Goal: Task Accomplishment & Management: Use online tool/utility

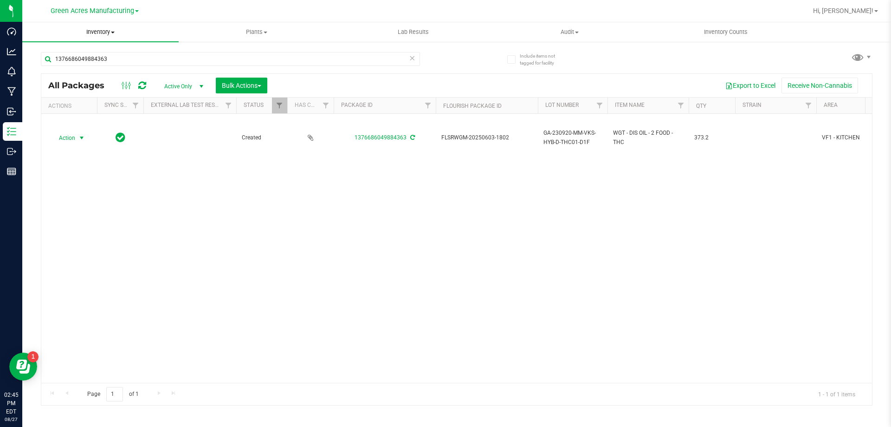
click at [96, 34] on span "Inventory" at bounding box center [100, 32] width 156 height 8
click at [80, 110] on span "From bill of materials" at bounding box center [64, 112] width 84 height 8
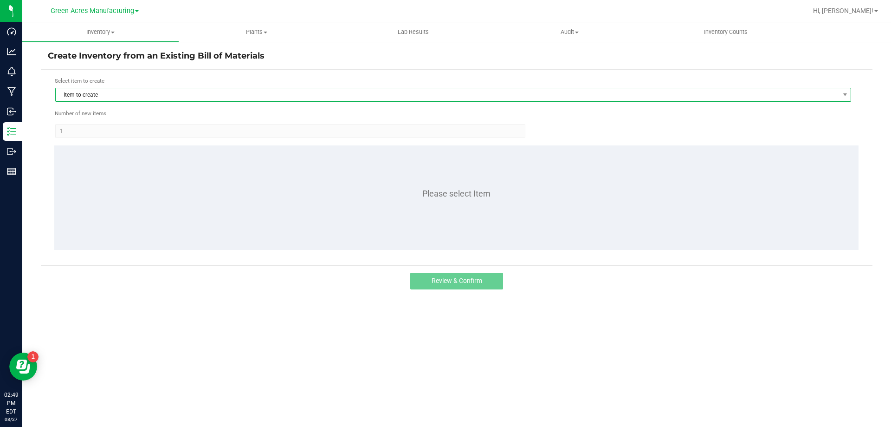
click at [234, 94] on span "Item to create" at bounding box center [448, 94] width 784 height 13
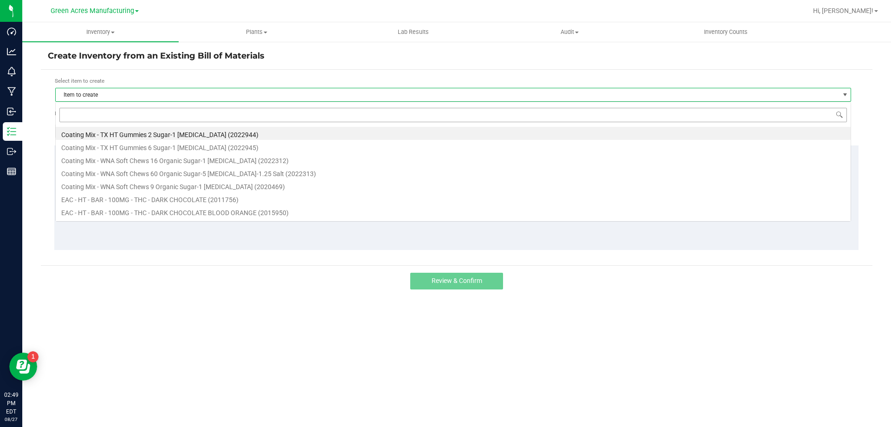
scroll to position [14, 796]
click at [210, 114] on input at bounding box center [453, 115] width 788 height 14
type input "MINT"
click at [191, 160] on li "EAC - HT - MINTS - 2.5MG - THC - BLACKBERRY (2002869)" at bounding box center [453, 159] width 795 height 13
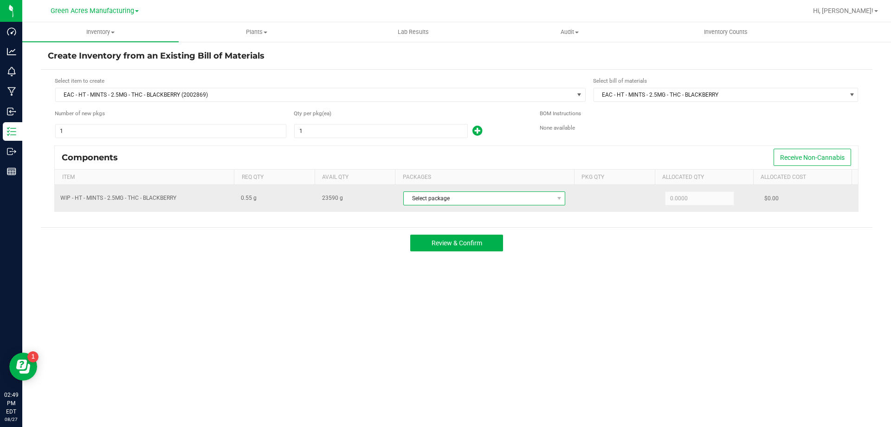
click at [499, 197] on span "Select package" at bounding box center [478, 198] width 149 height 13
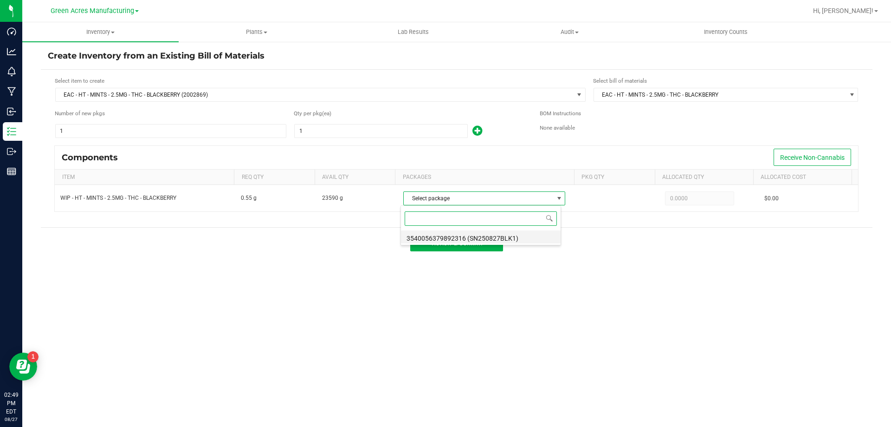
click at [509, 239] on li "3540056379892316 (SN250827BLK1)" at bounding box center [481, 236] width 160 height 13
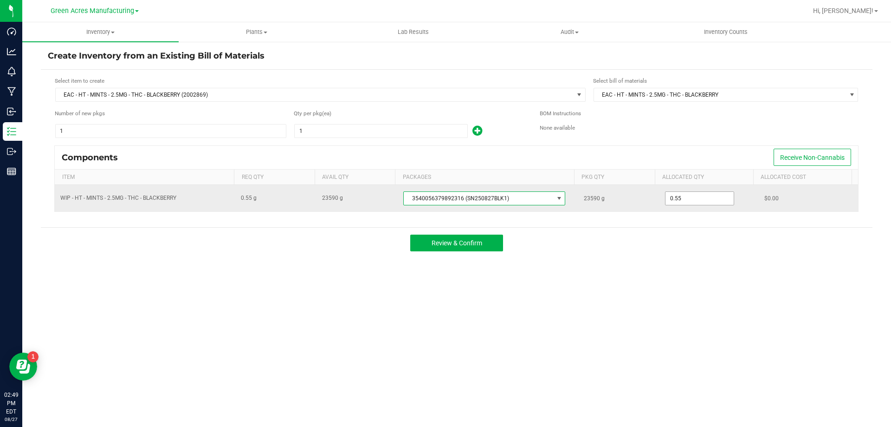
click at [678, 195] on input "0.55" at bounding box center [700, 198] width 68 height 13
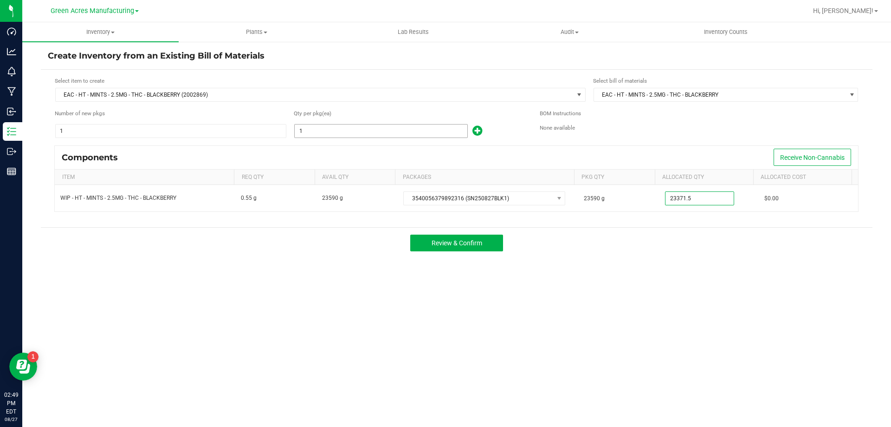
type input "23,371.5000"
click at [342, 127] on input "1" at bounding box center [381, 130] width 173 height 13
type input "42,493"
click at [454, 244] on span "Review & Confirm" at bounding box center [457, 242] width 51 height 7
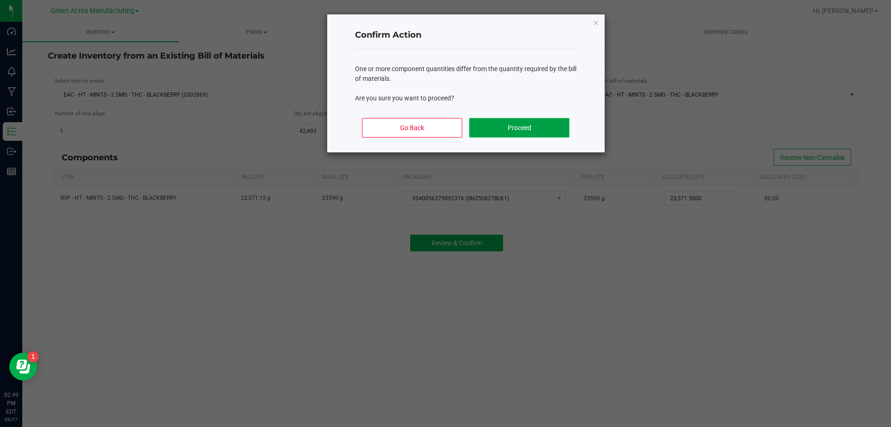
click at [540, 133] on button "Proceed" at bounding box center [519, 127] width 100 height 19
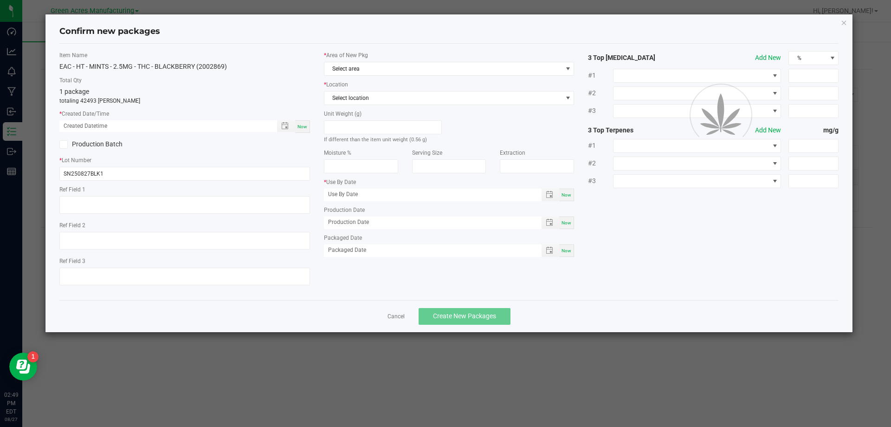
type input "03/07/2026"
click at [299, 123] on div "Now" at bounding box center [302, 126] width 15 height 13
type input "08/27/2025 02:49 PM"
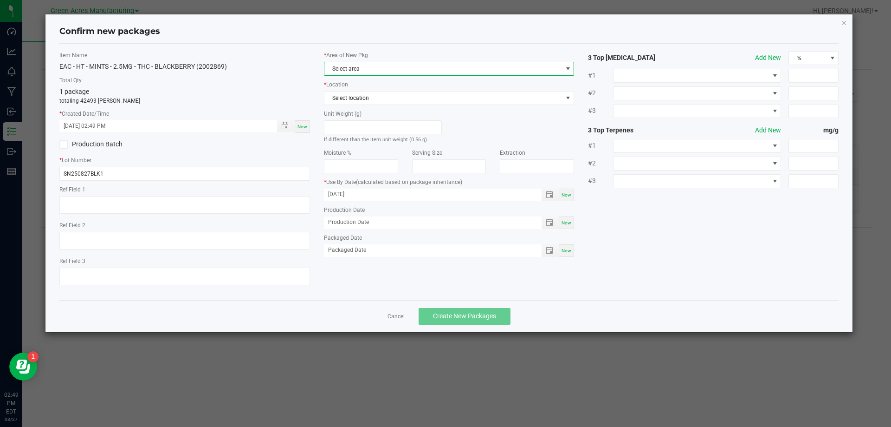
click at [359, 66] on span "Select area" at bounding box center [443, 68] width 238 height 13
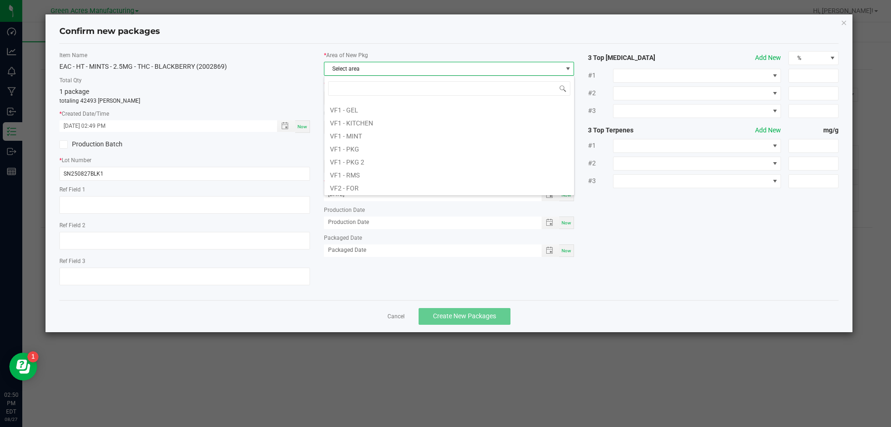
scroll to position [371, 0]
click at [352, 165] on li "VF1 - PKG" at bounding box center [449, 164] width 250 height 13
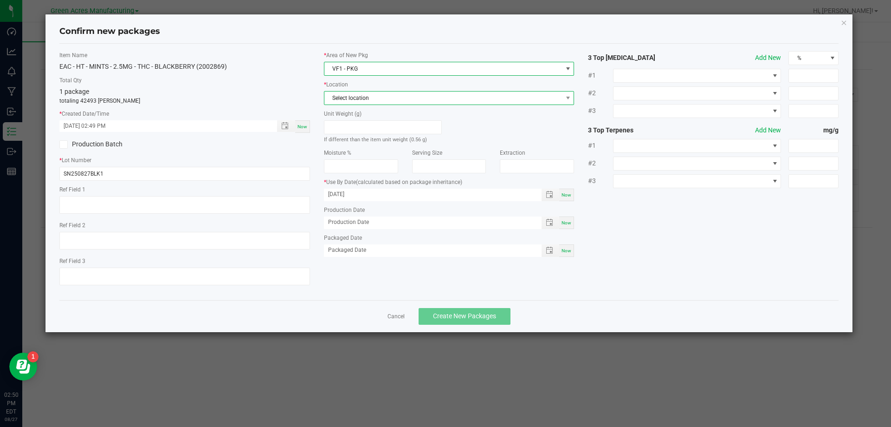
click at [362, 97] on span "Select location" at bounding box center [443, 97] width 238 height 13
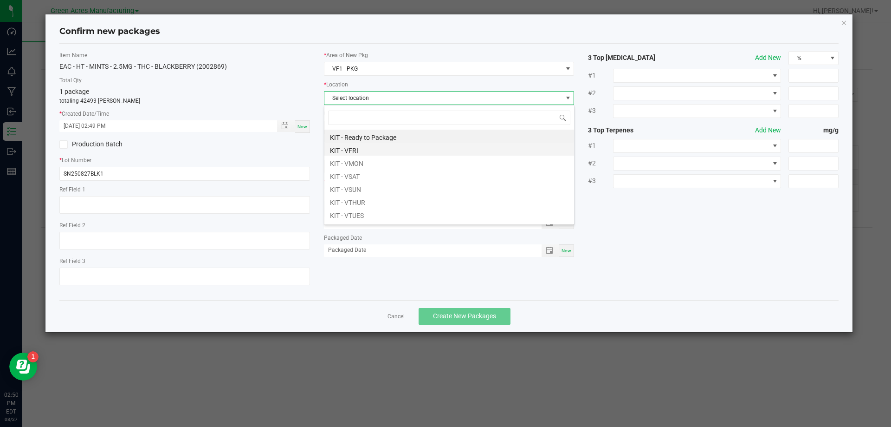
scroll to position [46, 0]
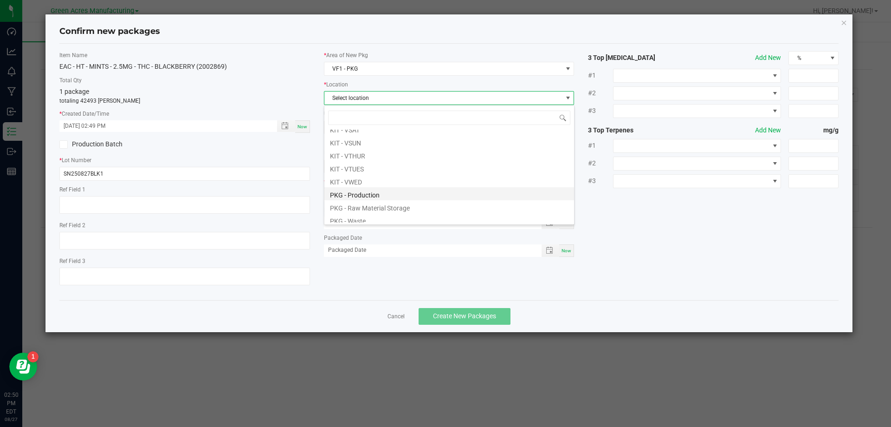
click at [366, 194] on li "PKG - Production" at bounding box center [449, 193] width 250 height 13
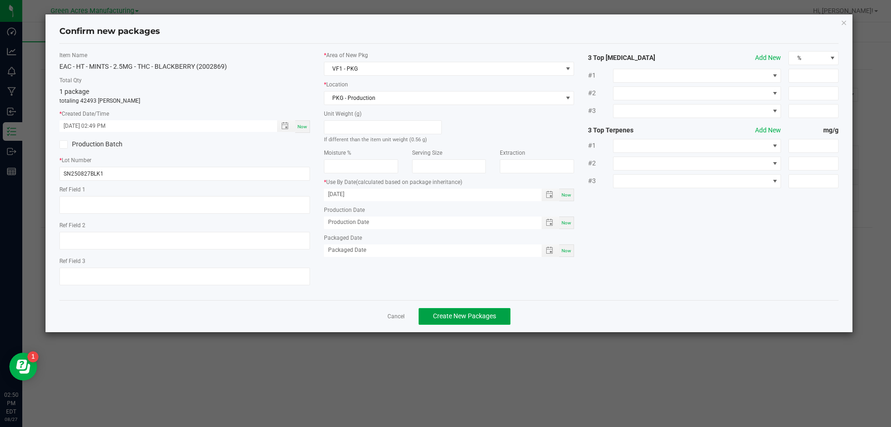
click at [450, 314] on span "Create New Packages" at bounding box center [464, 315] width 63 height 7
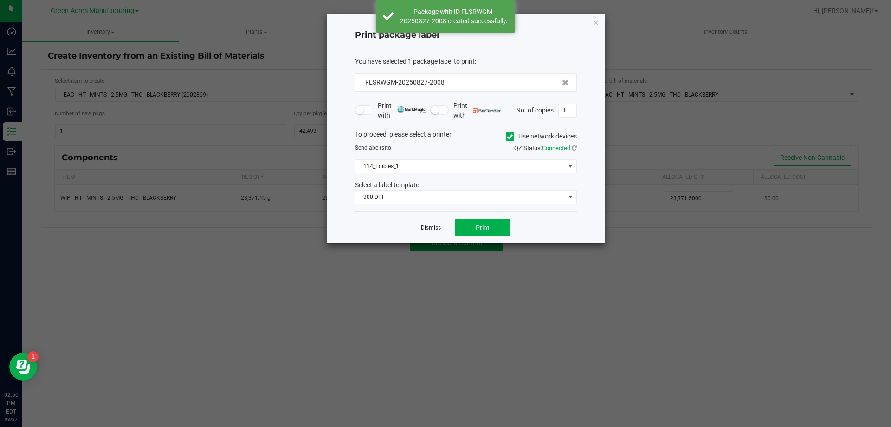
click at [437, 228] on link "Dismiss" at bounding box center [431, 228] width 20 height 8
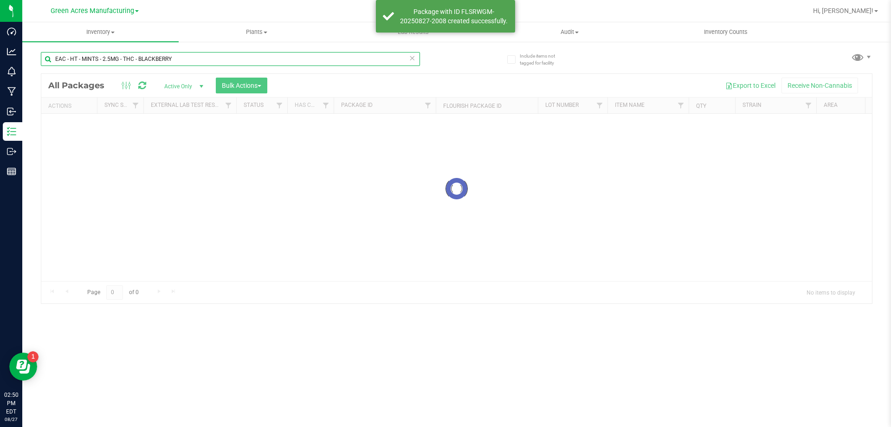
drag, startPoint x: 67, startPoint y: 57, endPoint x: 53, endPoint y: 58, distance: 14.0
click at [53, 58] on input "EAC - HT - MINTS - 2.5MG - THC - BLACKBERRY" at bounding box center [230, 59] width 379 height 14
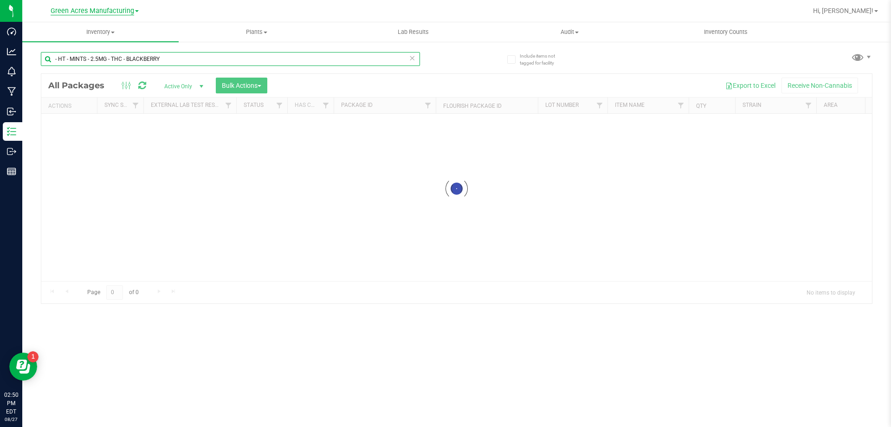
type input "- HT - MINTS - 2.5MG - THC - BLACKBERRY"
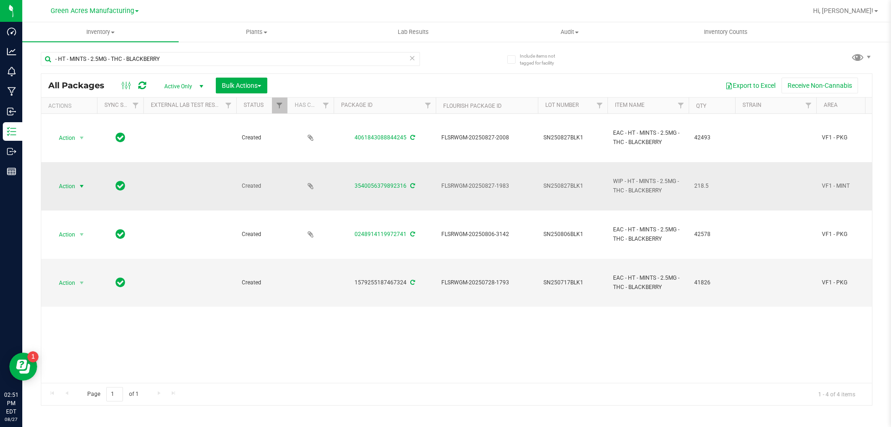
click at [58, 185] on span "Action" at bounding box center [63, 186] width 25 height 13
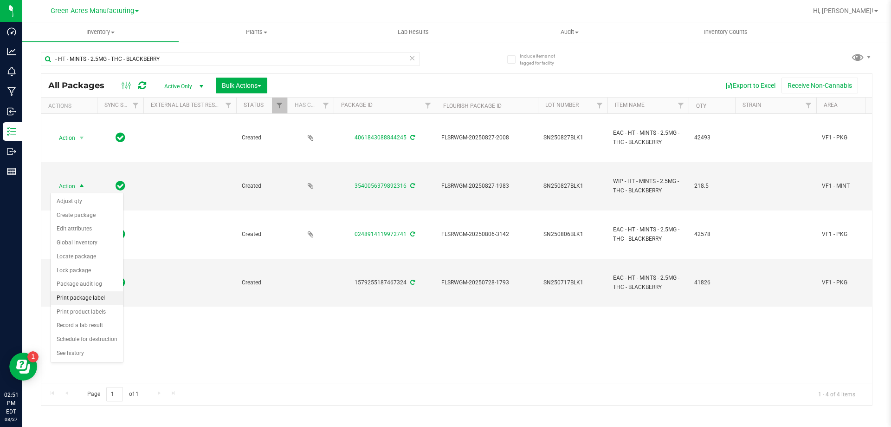
click at [93, 295] on li "Print package label" at bounding box center [87, 298] width 72 height 14
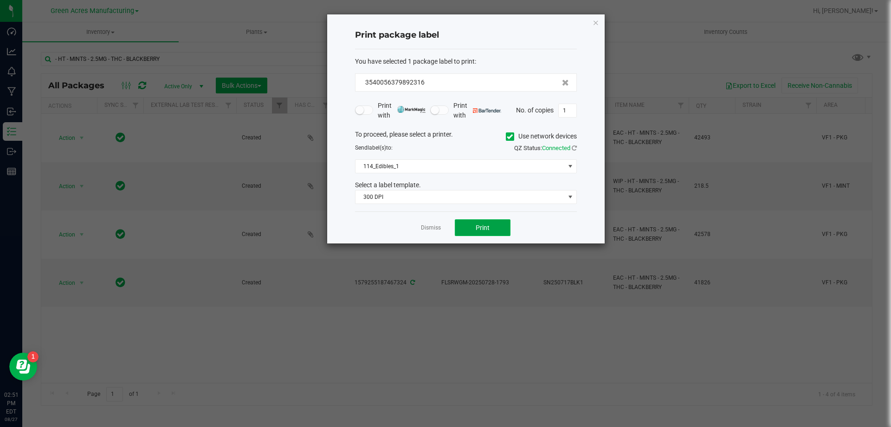
click at [474, 225] on button "Print" at bounding box center [483, 227] width 56 height 17
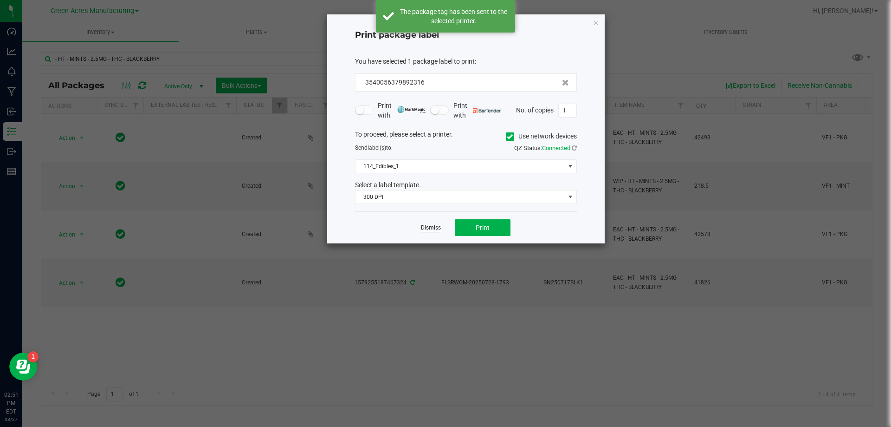
click at [435, 229] on link "Dismiss" at bounding box center [431, 228] width 20 height 8
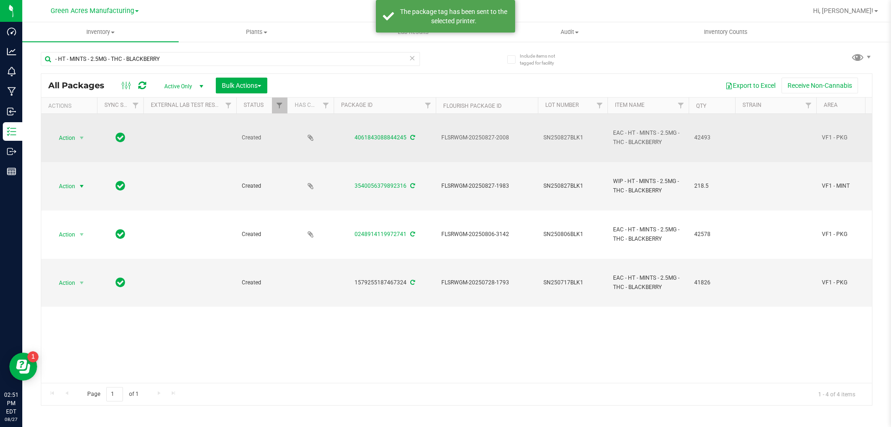
click at [88, 132] on div "Action Action Adjust qty Create package Edit attributes Global inventory Locate…" at bounding box center [69, 137] width 45 height 13
click at [78, 136] on span "select" at bounding box center [82, 137] width 12 height 13
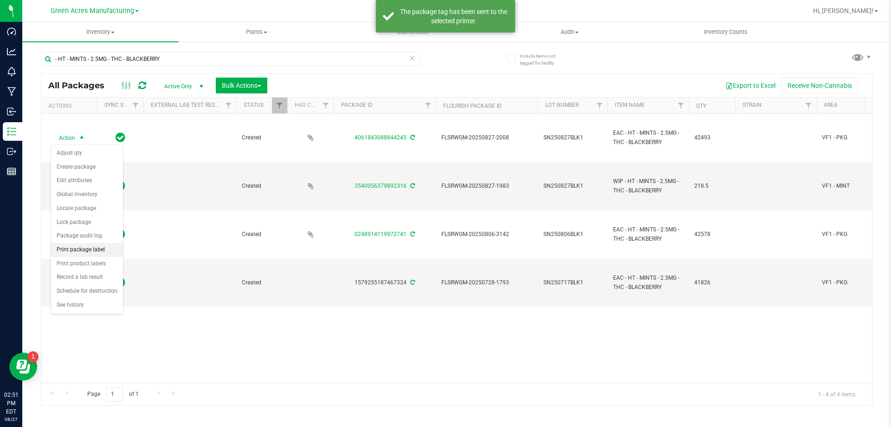
click at [71, 255] on li "Print package label" at bounding box center [87, 250] width 72 height 14
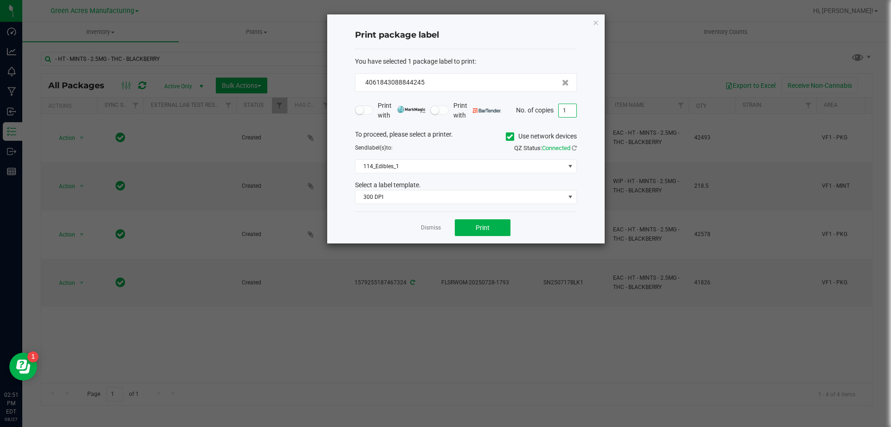
click at [575, 113] on input "1" at bounding box center [568, 110] width 18 height 13
type input "5"
click at [460, 224] on button "Print" at bounding box center [483, 227] width 56 height 17
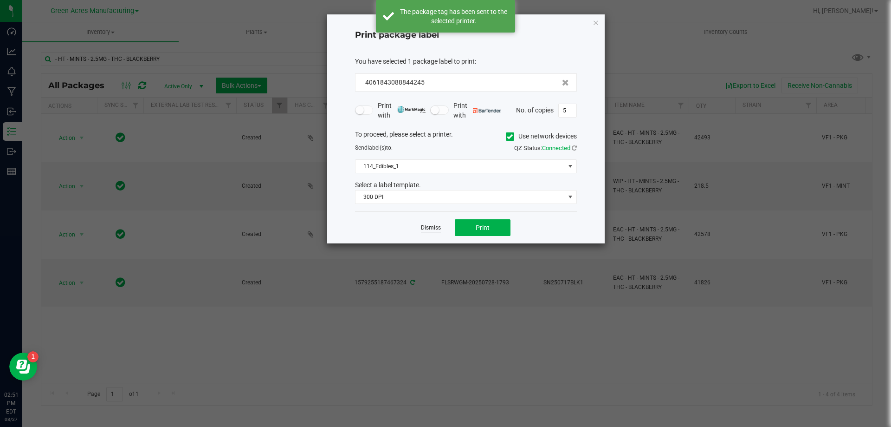
click at [426, 230] on link "Dismiss" at bounding box center [431, 228] width 20 height 8
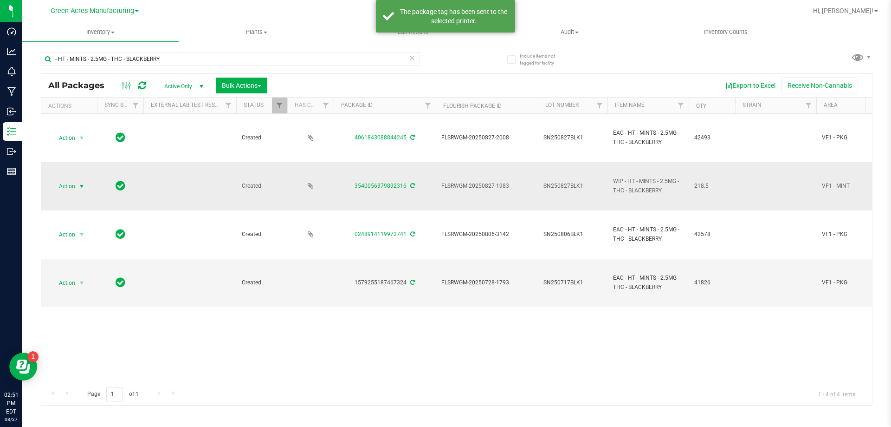
click at [61, 184] on span "Action" at bounding box center [63, 186] width 25 height 13
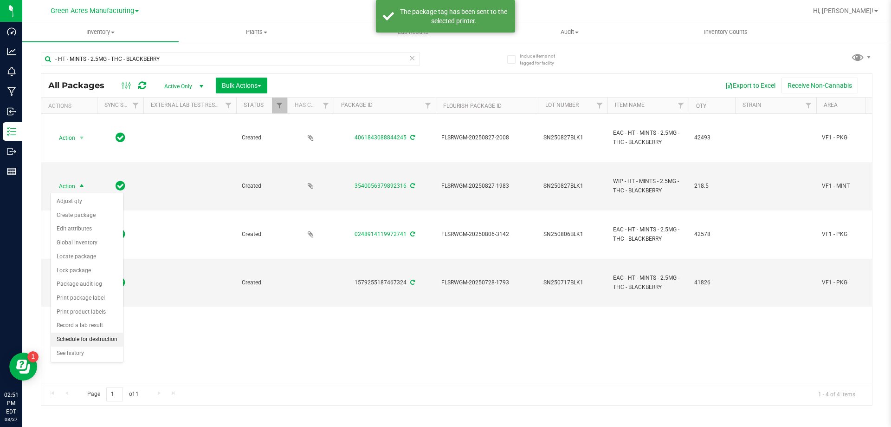
click at [83, 339] on li "Schedule for destruction" at bounding box center [87, 339] width 72 height 14
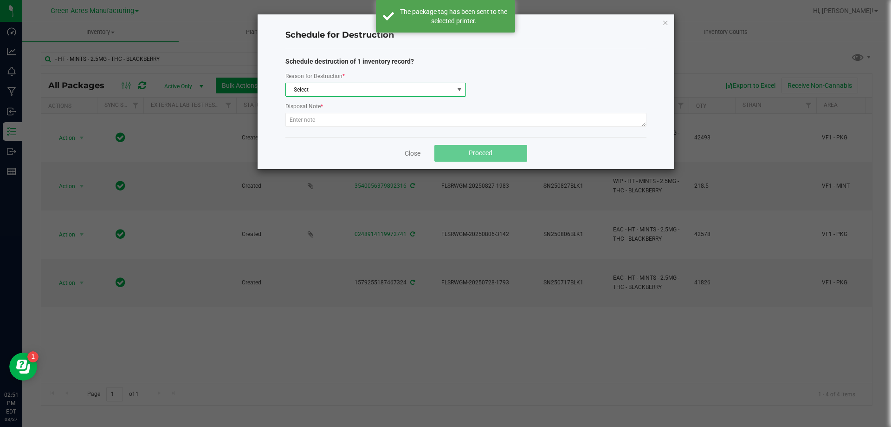
click at [420, 96] on span "Select" at bounding box center [375, 90] width 181 height 14
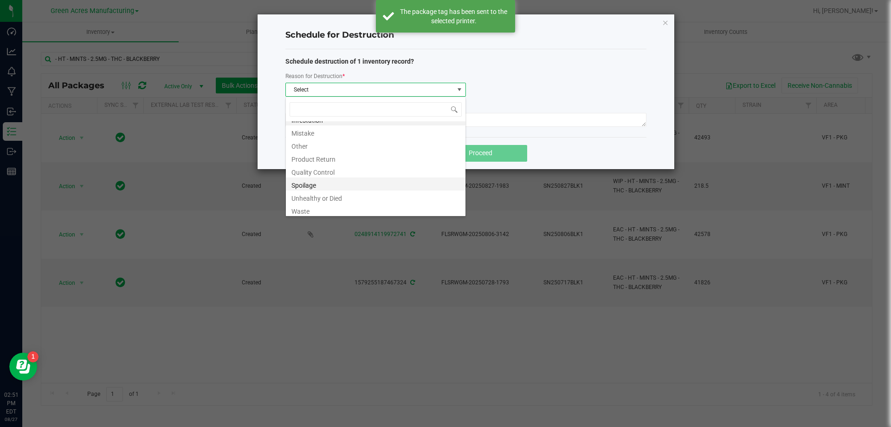
scroll to position [11, 0]
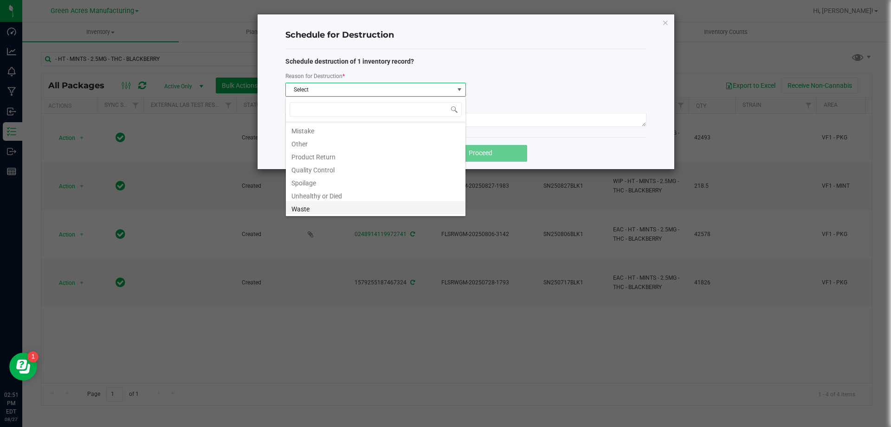
click at [318, 210] on li "Waste" at bounding box center [376, 207] width 180 height 13
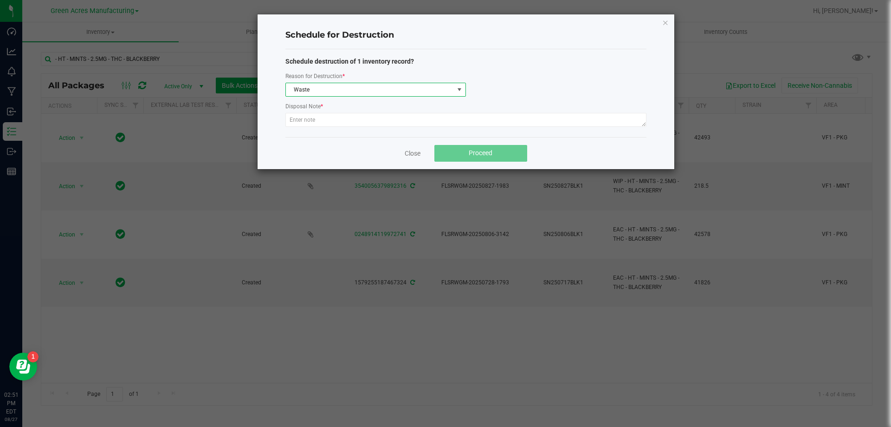
click at [375, 111] on div "Disposal Note *" at bounding box center [465, 107] width 361 height 12
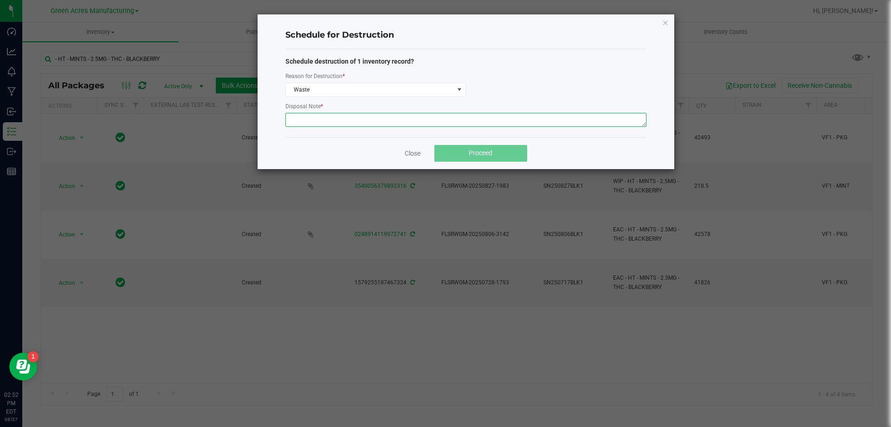
click at [368, 126] on textarea at bounding box center [465, 120] width 361 height 14
type textarea "p"
type textarea "Production waste"
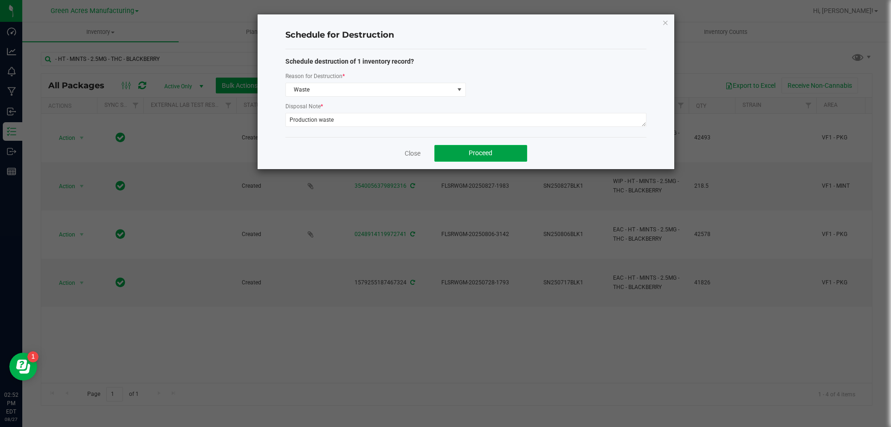
click at [467, 158] on button "Proceed" at bounding box center [480, 153] width 93 height 17
